Goal: Task Accomplishment & Management: Complete application form

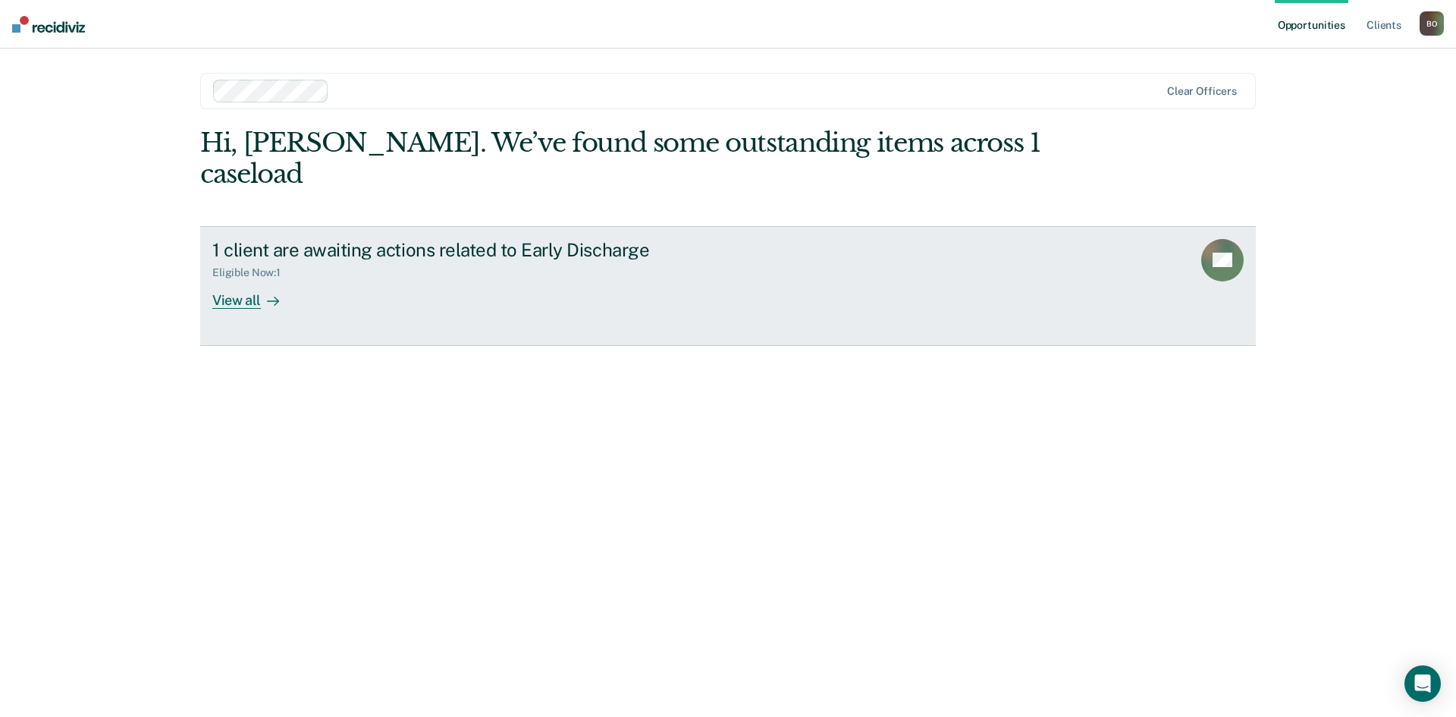
click at [244, 278] on link "1 client are awaiting actions related to Early Discharge Eligible Now : 1 View …" at bounding box center [728, 286] width 1056 height 120
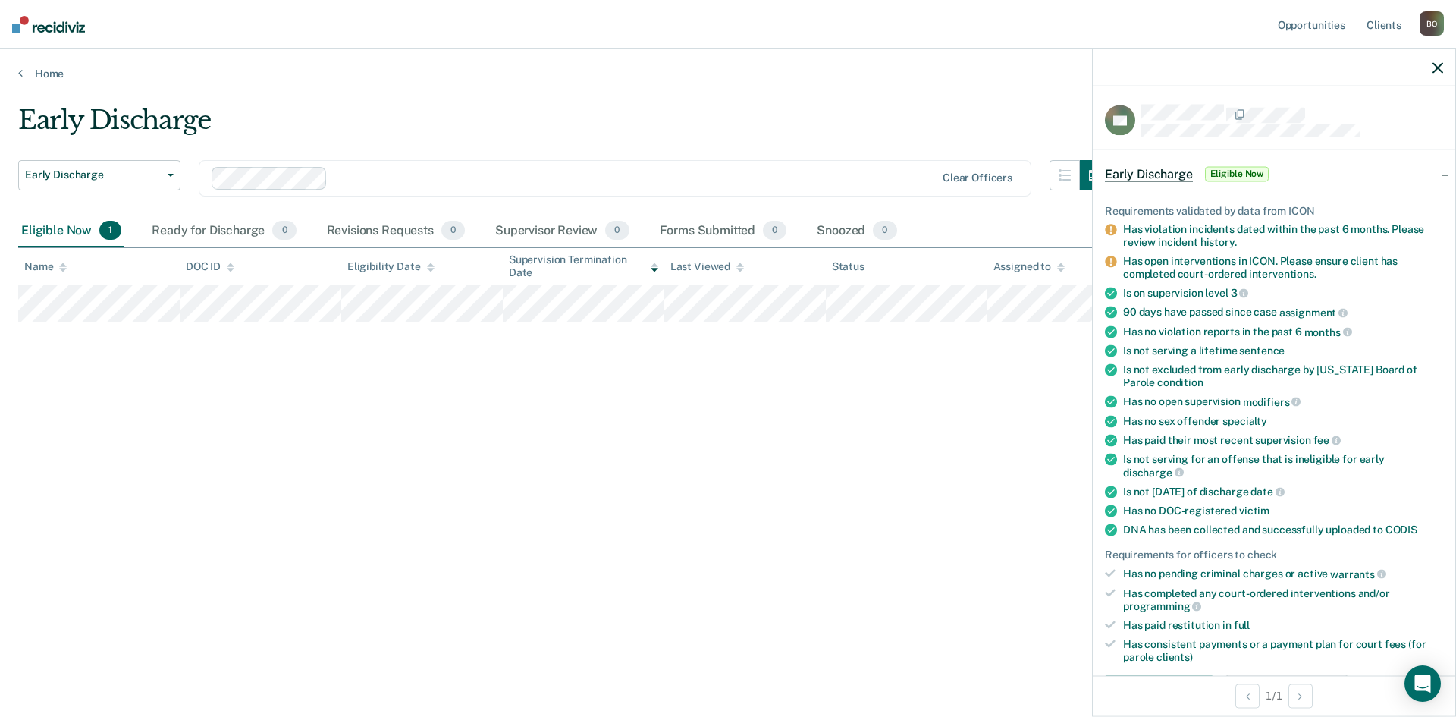
click at [890, 430] on div "Early Discharge Early Discharge Early Discharge Clear officers Eligible Now 1 R…" at bounding box center [728, 354] width 1420 height 498
click at [1442, 67] on icon "button" at bounding box center [1437, 67] width 11 height 11
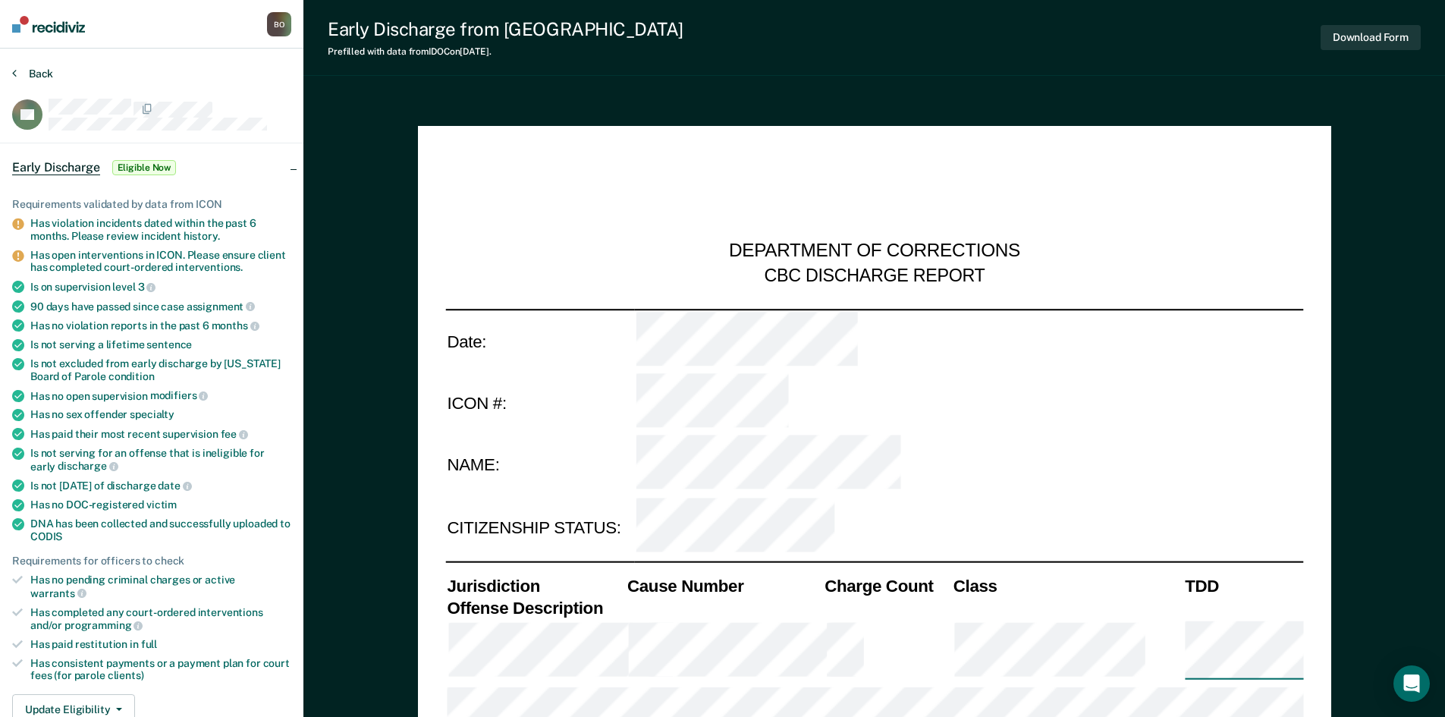
click at [17, 71] on button "Back" at bounding box center [32, 74] width 41 height 14
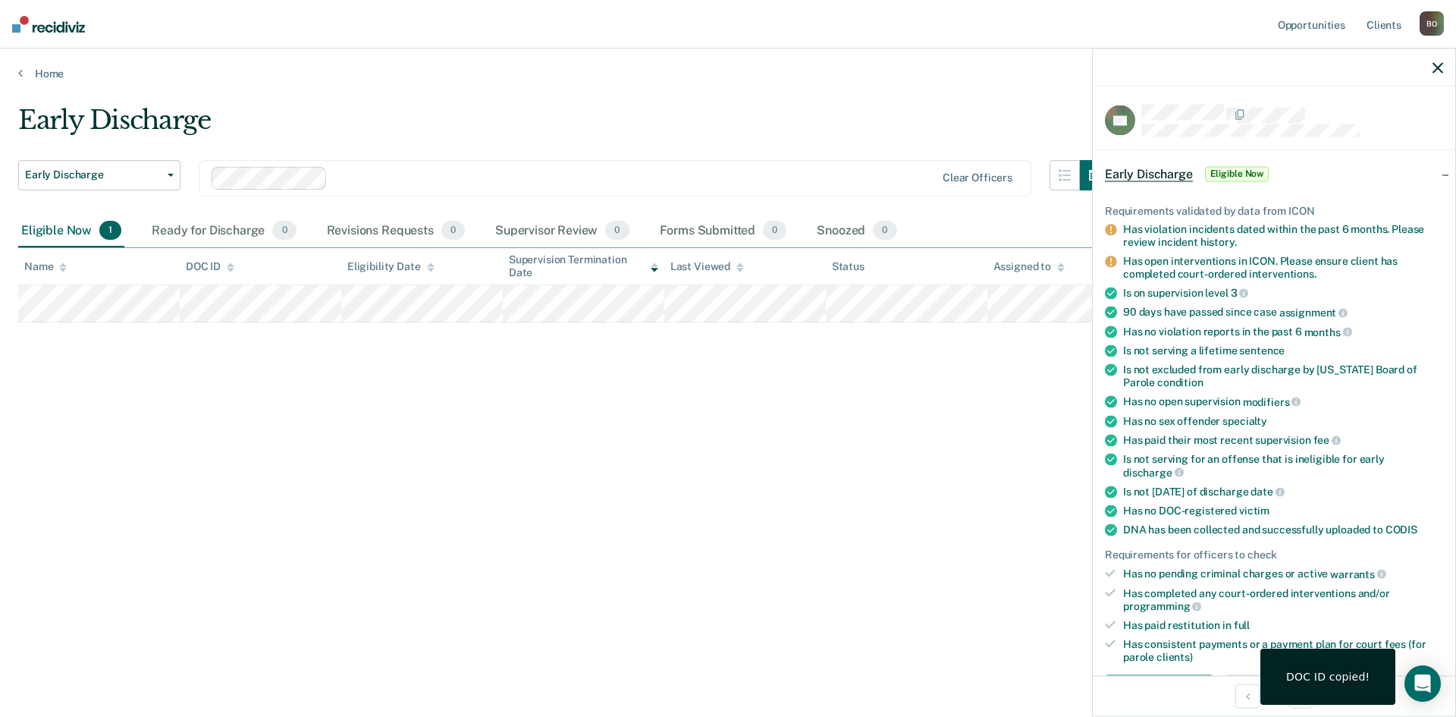
click at [49, 234] on div "Eligible Now 1" at bounding box center [71, 231] width 106 height 33
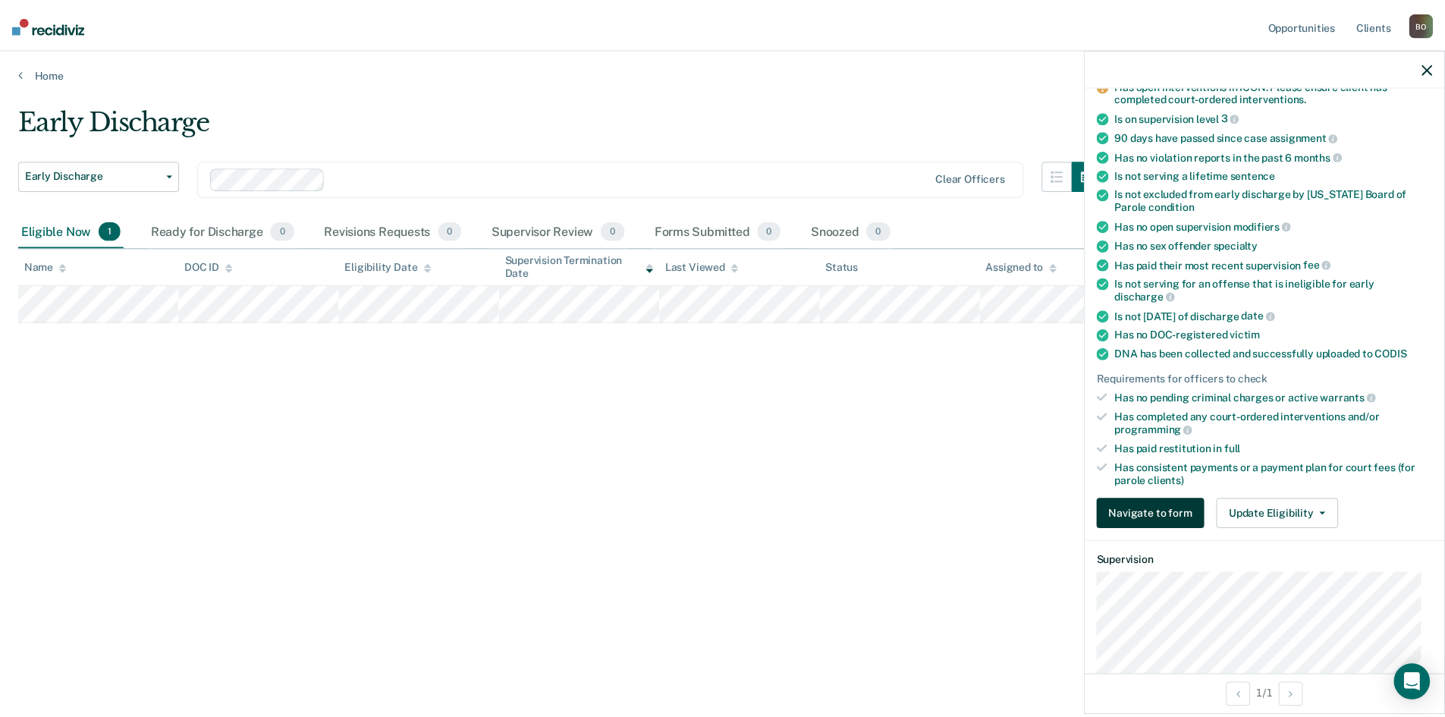
scroll to position [227, 0]
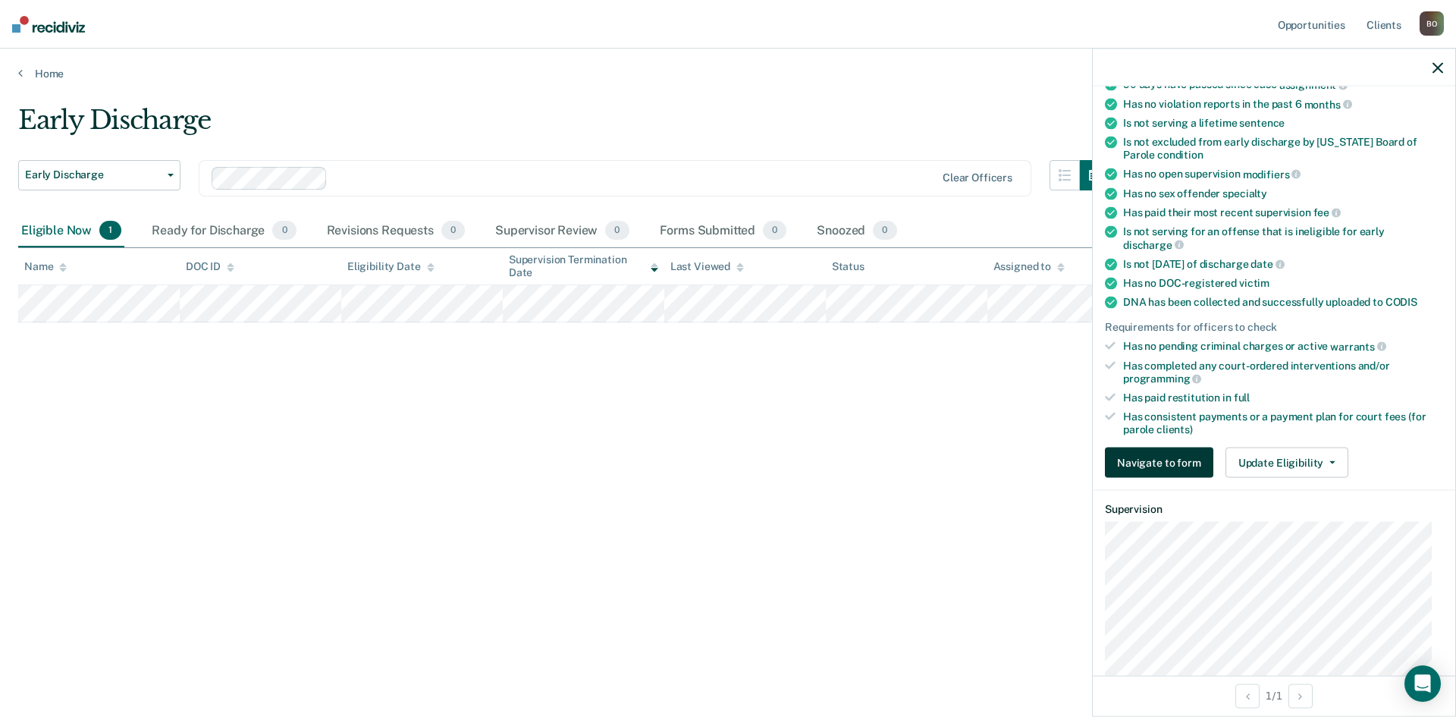
click at [1180, 460] on button "Navigate to form" at bounding box center [1159, 462] width 108 height 30
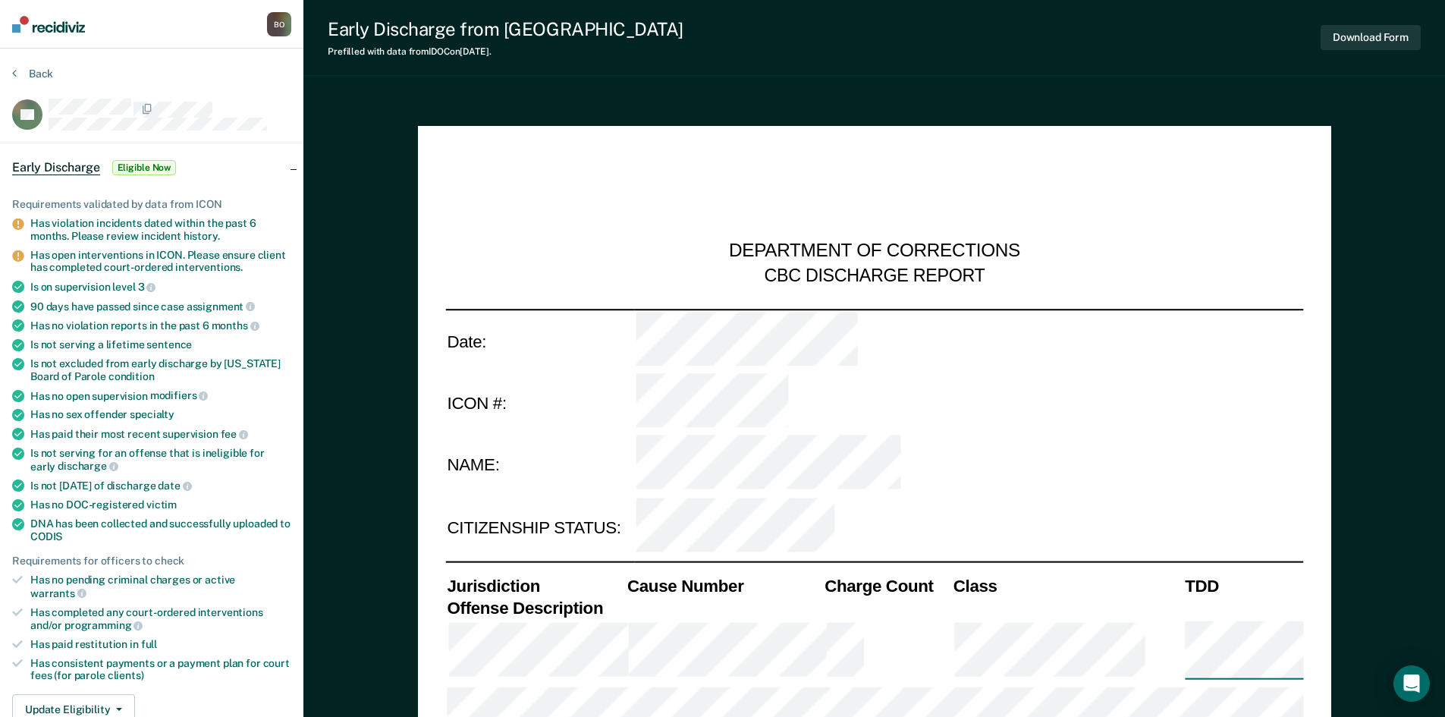
type textarea "x"
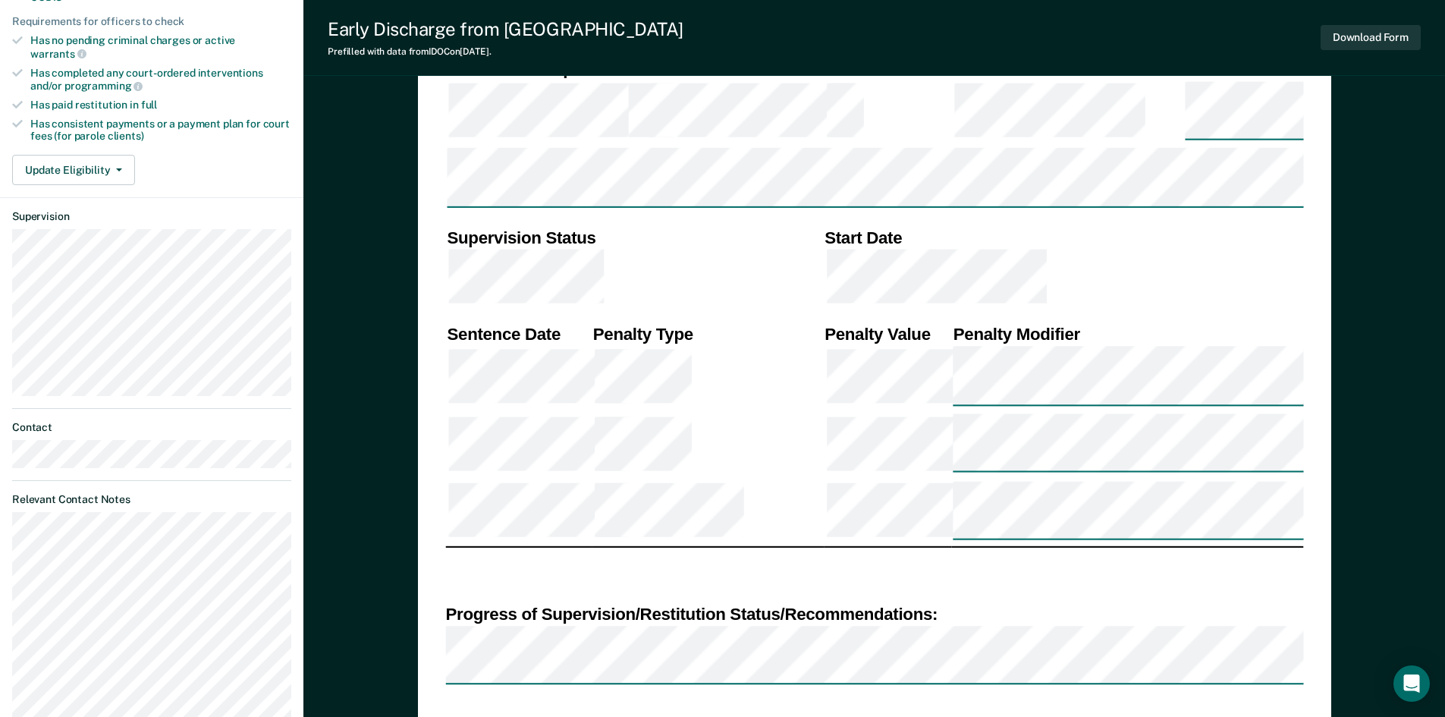
scroll to position [322, 0]
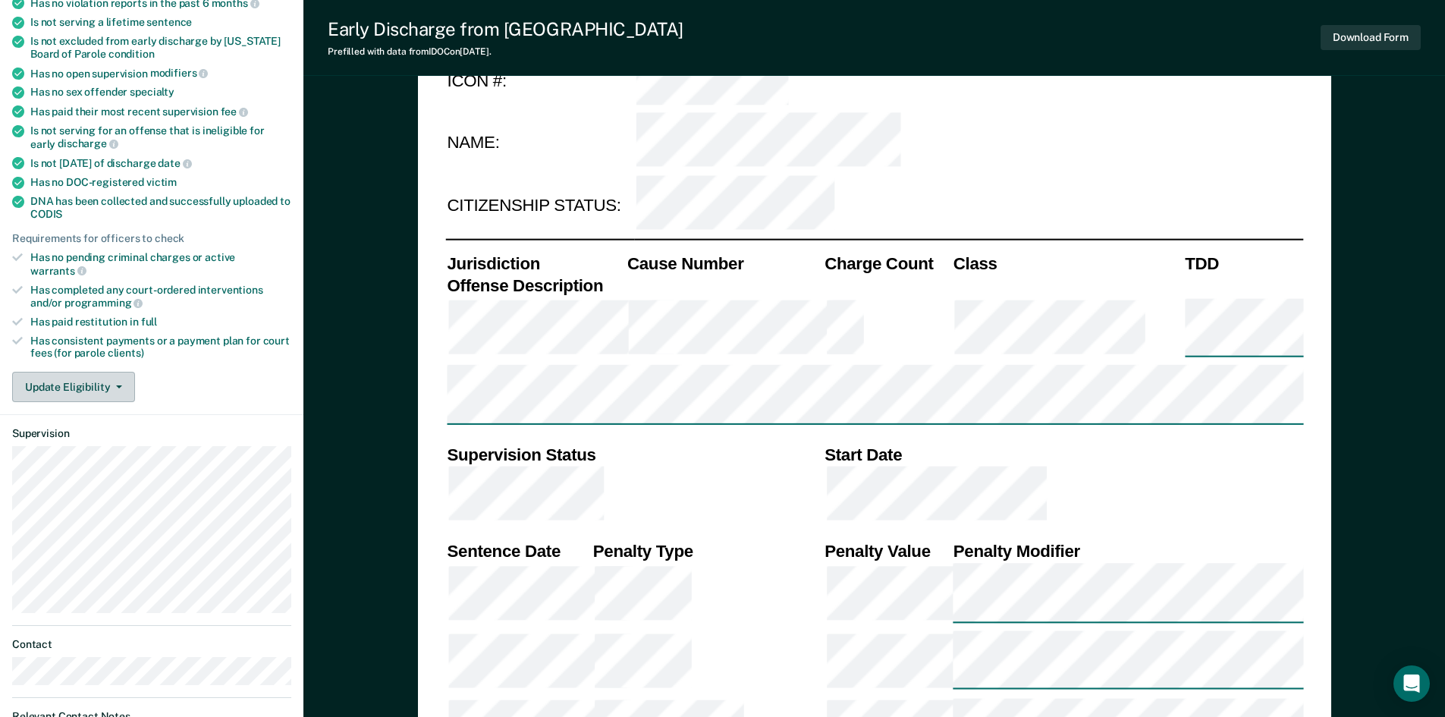
click at [52, 372] on button "Update Eligibility" at bounding box center [73, 387] width 123 height 30
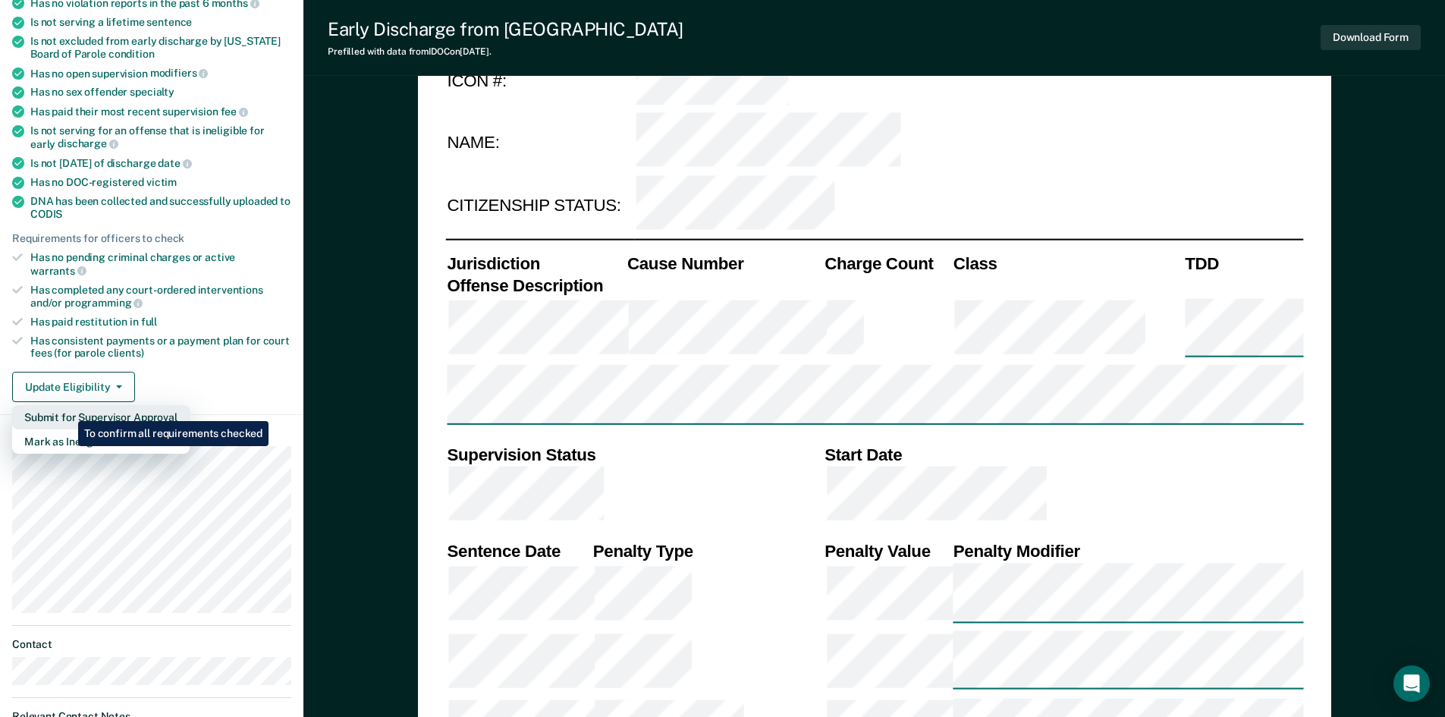
click at [67, 409] on button "Submit for Supervisor Approval" at bounding box center [100, 417] width 177 height 24
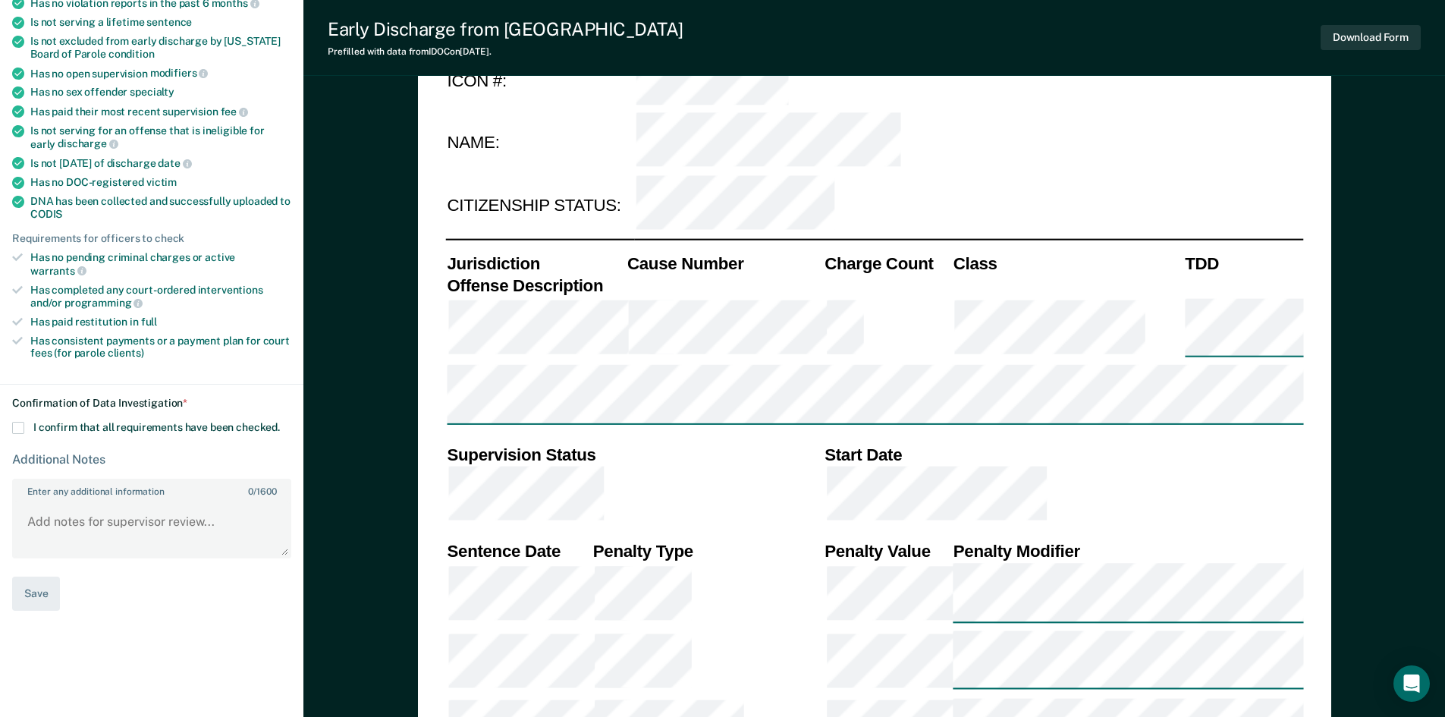
click at [20, 421] on div "Confirmation of Data Investigation * I confirm that all requirements have been …" at bounding box center [151, 504] width 279 height 214
click at [18, 422] on span at bounding box center [18, 428] width 12 height 12
click at [280, 422] on input "I confirm that all requirements have been checked." at bounding box center [280, 422] width 0 height 0
click at [79, 516] on textarea "Enter any additional information 0 / 1600" at bounding box center [152, 528] width 276 height 56
